Goal: Task Accomplishment & Management: Manage account settings

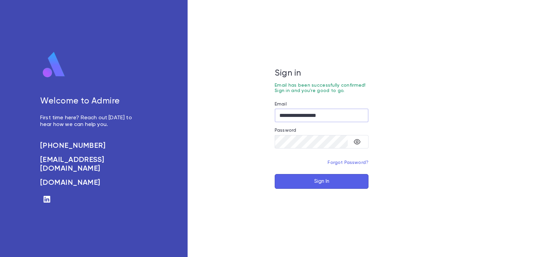
click at [334, 180] on button "Sign In" at bounding box center [322, 181] width 94 height 15
click at [345, 117] on input "**********" at bounding box center [322, 115] width 94 height 13
type input "**********"
click at [333, 181] on button "Sign In" at bounding box center [322, 181] width 94 height 15
